Goal: Obtain resource: Download file/media

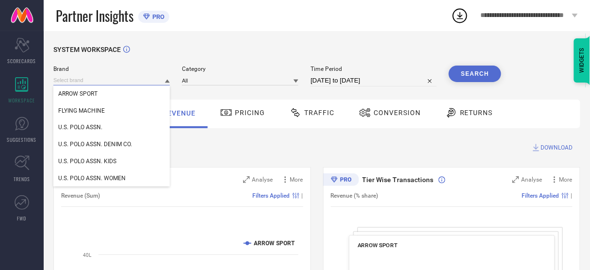
click at [113, 82] on input at bounding box center [111, 80] width 116 height 10
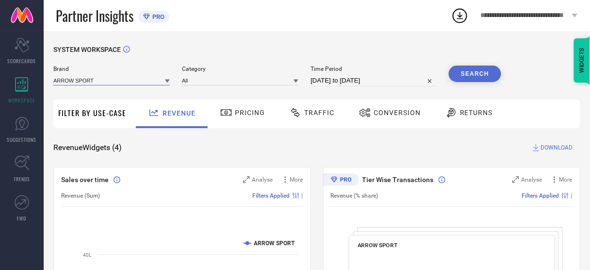
click at [113, 82] on input at bounding box center [111, 80] width 116 height 10
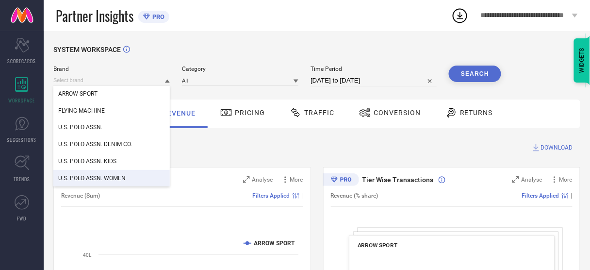
click at [113, 177] on span "U.S. POLO ASSN. WOMEN" at bounding box center [91, 178] width 67 height 7
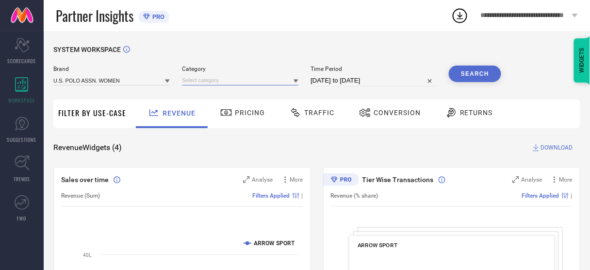
click at [212, 80] on input at bounding box center [240, 80] width 116 height 10
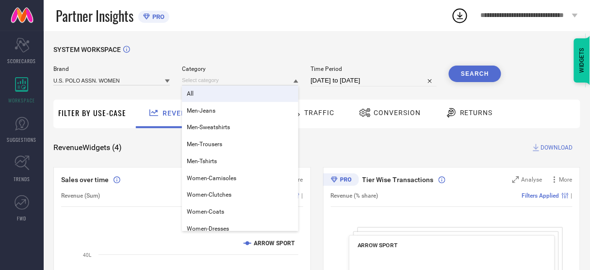
click at [211, 96] on div "All" at bounding box center [240, 93] width 116 height 16
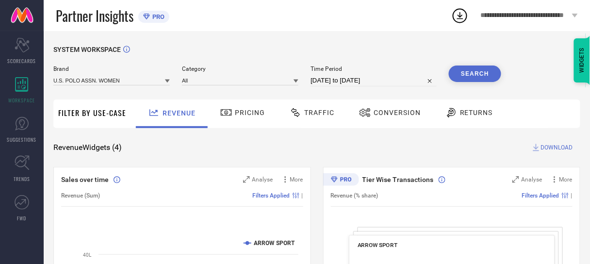
select select "7"
select select "2025"
select select "8"
select select "2025"
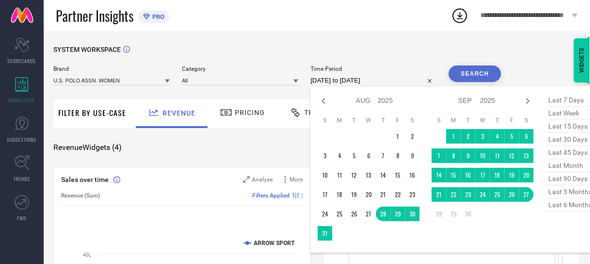
click at [331, 80] on input "[DATE] to [DATE]" at bounding box center [373, 81] width 126 height 12
click at [325, 101] on icon at bounding box center [324, 101] width 12 height 12
select select "6"
select select "2025"
select select "7"
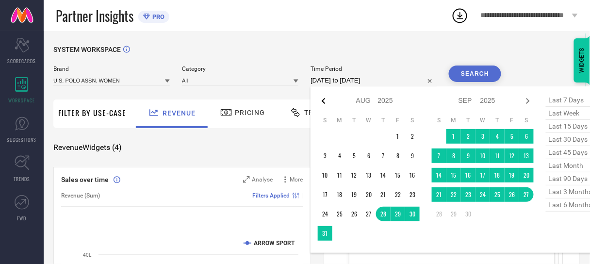
select select "2025"
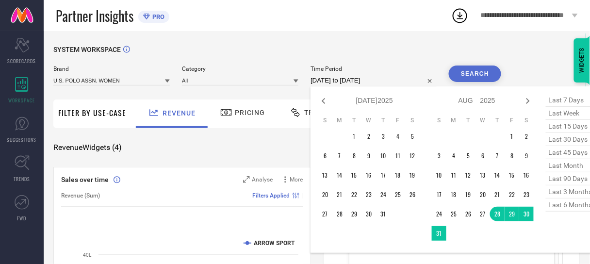
click at [325, 101] on icon at bounding box center [324, 101] width 12 height 12
select select "5"
select select "2025"
select select "6"
select select "2025"
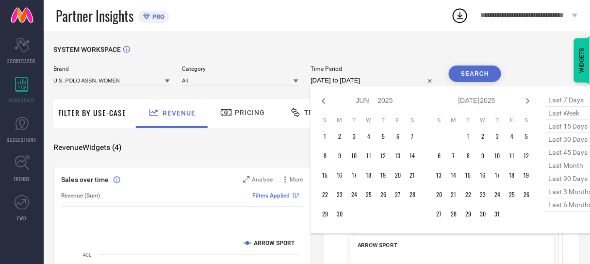
click at [325, 101] on icon at bounding box center [324, 101] width 12 height 12
select select "3"
select select "2025"
select select "4"
select select "2025"
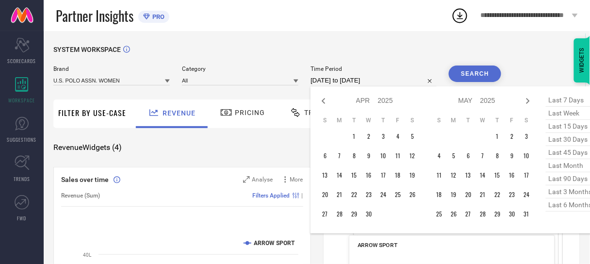
click at [325, 101] on icon at bounding box center [324, 101] width 12 height 12
select select "1"
select select "2025"
select select "2"
select select "2025"
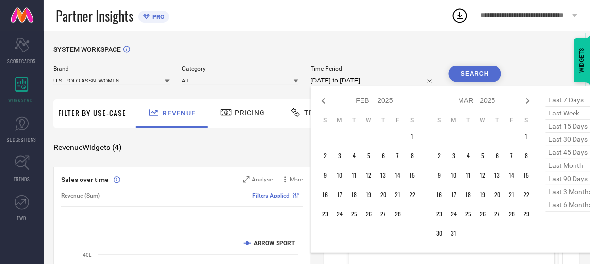
click at [325, 101] on icon at bounding box center [324, 101] width 12 height 12
select select "6"
select select "2024"
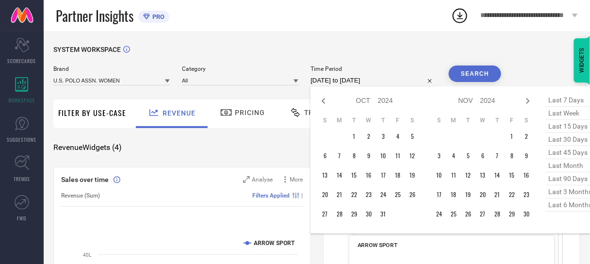
select select "7"
select select "2024"
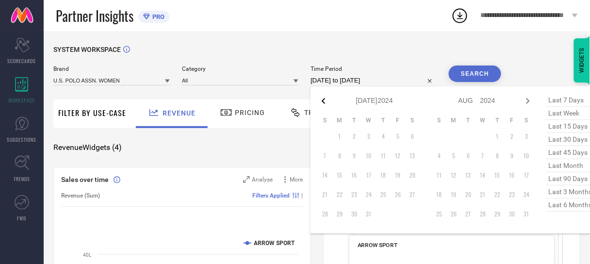
click at [325, 101] on icon at bounding box center [324, 101] width 12 height 12
select select "4"
select select "2024"
select select "5"
select select "2024"
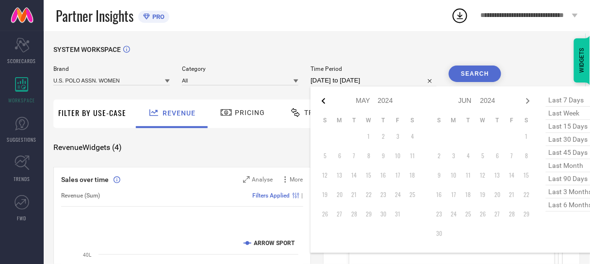
click at [325, 101] on icon at bounding box center [324, 101] width 12 height 12
select select "3"
select select "2024"
select select "4"
select select "2024"
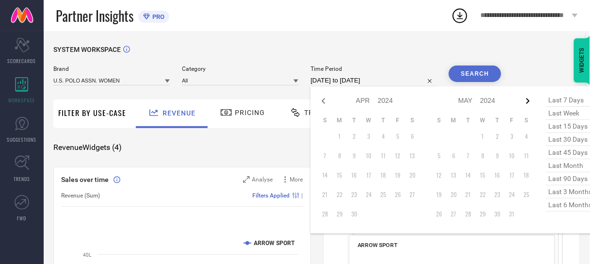
click at [525, 104] on icon at bounding box center [528, 101] width 12 height 12
select select "4"
select select "2024"
select select "5"
select select "2024"
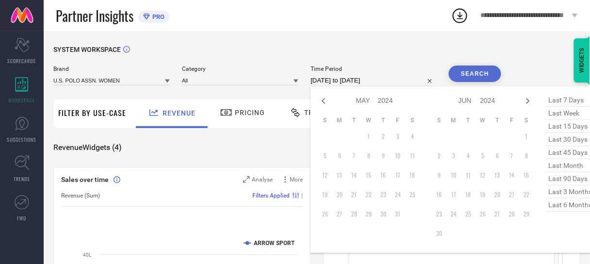
click at [525, 104] on icon at bounding box center [528, 101] width 12 height 12
select select "5"
select select "2024"
select select "6"
select select "2024"
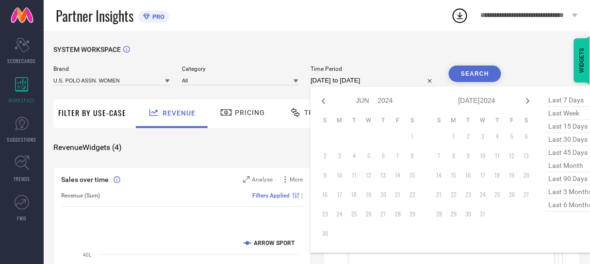
click at [525, 104] on icon at bounding box center [528, 101] width 12 height 12
select select "6"
select select "2024"
select select "7"
select select "2024"
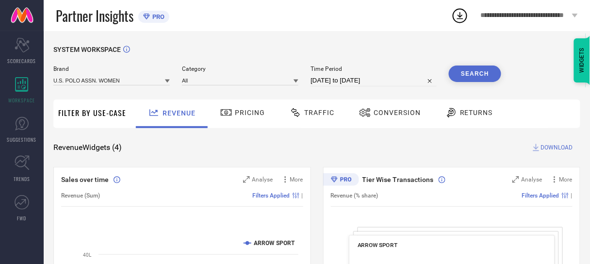
select select "7"
select select "2025"
select select "8"
select select "2025"
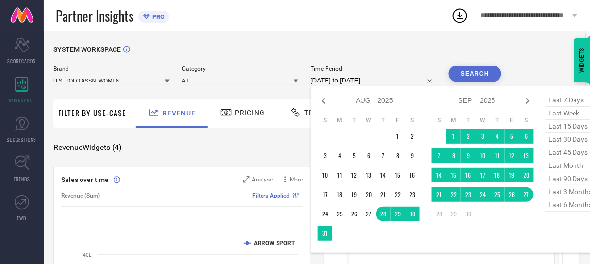
click at [350, 86] on input "[DATE] to [DATE]" at bounding box center [373, 81] width 126 height 12
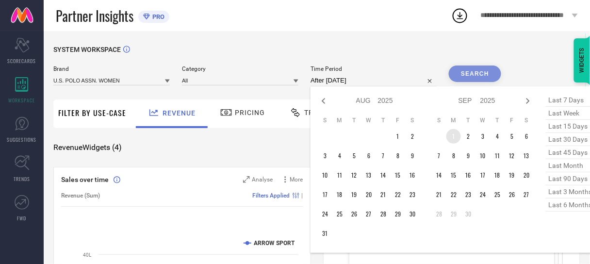
click at [457, 136] on td "1" at bounding box center [453, 136] width 15 height 15
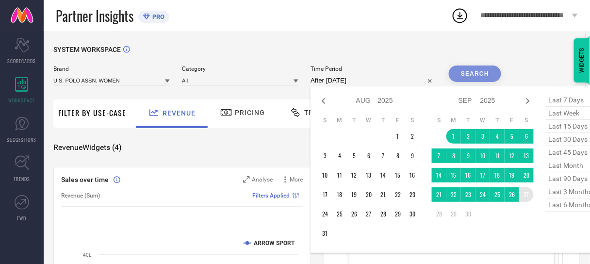
type input "[DATE] to [DATE]"
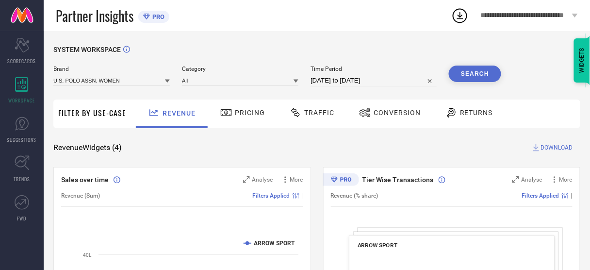
select select "8"
select select "2025"
select select "9"
select select "2025"
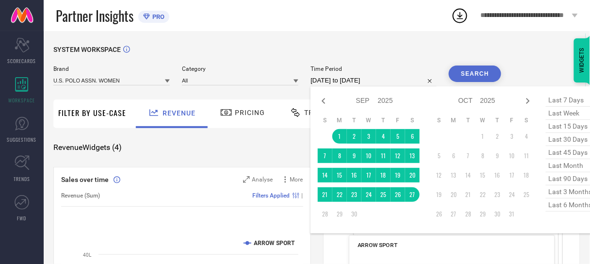
click at [388, 80] on input "[DATE] to [DATE]" at bounding box center [373, 81] width 126 height 12
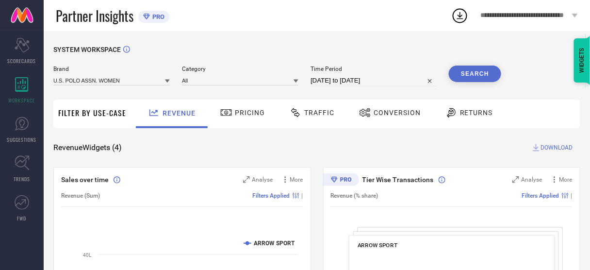
click at [470, 76] on button "Search" at bounding box center [475, 73] width 52 height 16
click at [378, 113] on span "Conversion" at bounding box center [396, 113] width 47 height 8
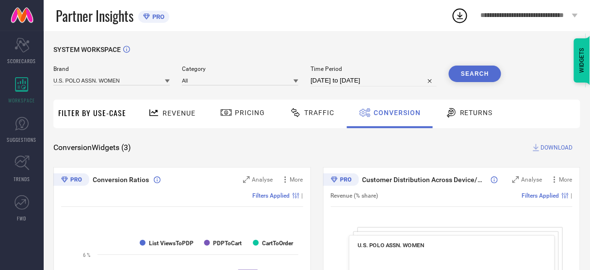
click at [551, 149] on span "DOWNLOAD" at bounding box center [557, 148] width 32 height 10
click at [482, 78] on button "Search" at bounding box center [475, 73] width 52 height 16
click at [546, 146] on span "DOWNLOAD" at bounding box center [557, 148] width 32 height 10
